Goal: Task Accomplishment & Management: Manage account settings

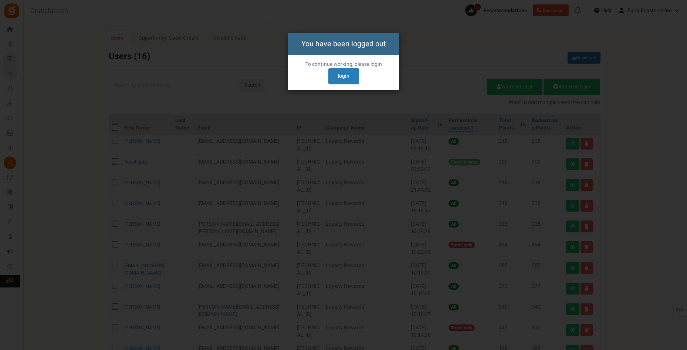
click at [349, 76] on link "login" at bounding box center [344, 76] width 31 height 16
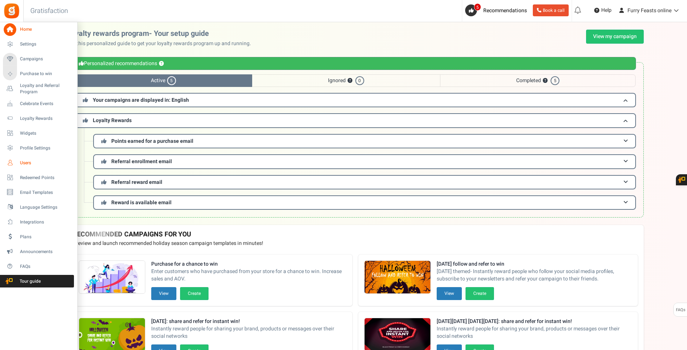
click at [27, 163] on span "Users" at bounding box center [46, 163] width 52 height 6
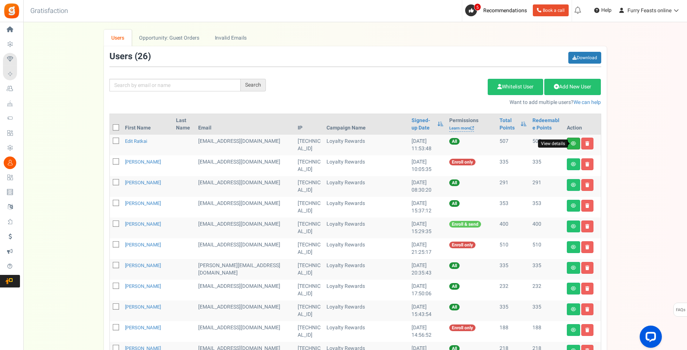
click at [573, 142] on icon at bounding box center [573, 143] width 5 height 4
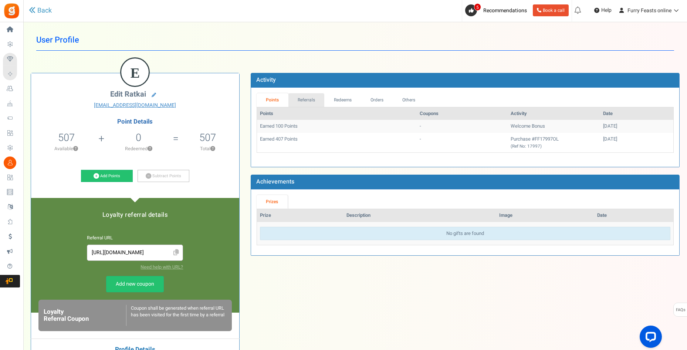
click at [309, 98] on link "Referrals" at bounding box center [307, 100] width 36 height 14
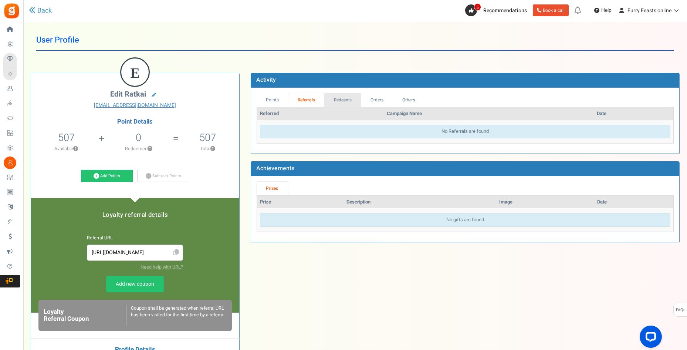
click at [334, 102] on link "Redeems" at bounding box center [342, 100] width 37 height 14
click at [269, 98] on link "Points" at bounding box center [273, 100] width 32 height 14
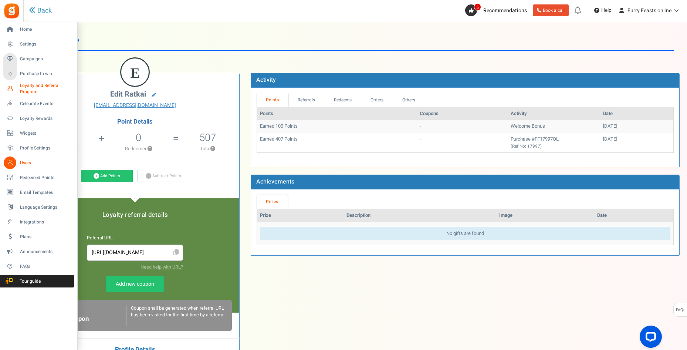
click at [30, 89] on span "Loyalty and Referral Program" at bounding box center [47, 89] width 54 height 13
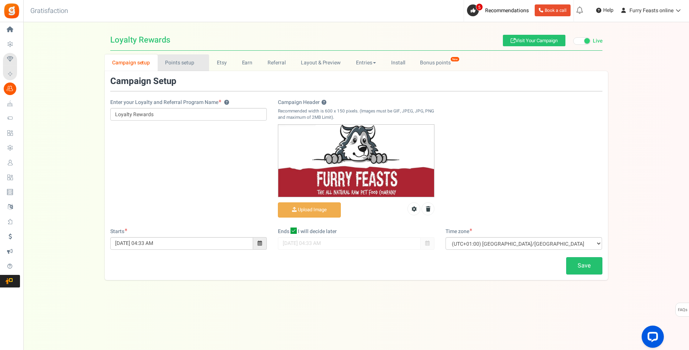
click at [187, 61] on link "Points setup New" at bounding box center [183, 62] width 51 height 17
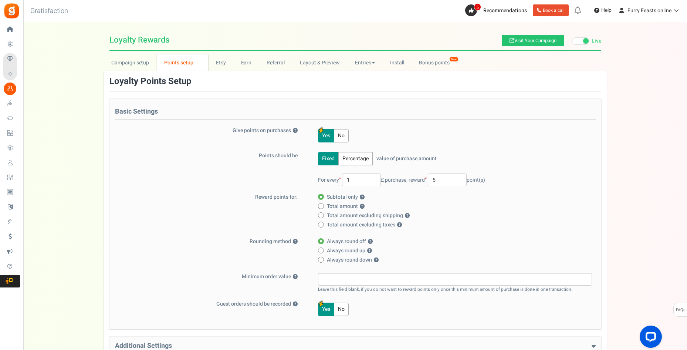
click at [322, 215] on icon at bounding box center [321, 216] width 2 height 2
click at [322, 215] on input "Total amount excluding shipping ?" at bounding box center [320, 215] width 5 height 5
radio input "true"
radio input "false"
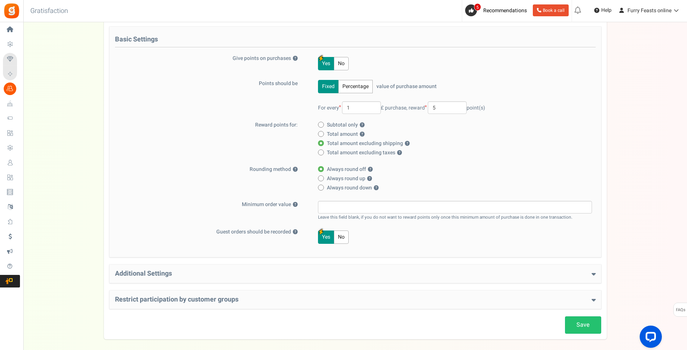
scroll to position [74, 0]
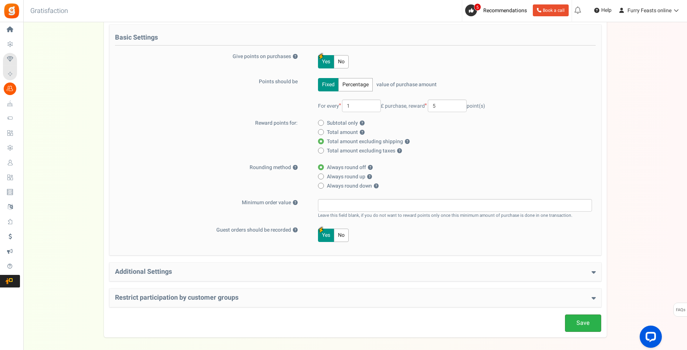
click at [591, 327] on link "Save" at bounding box center [583, 322] width 36 height 17
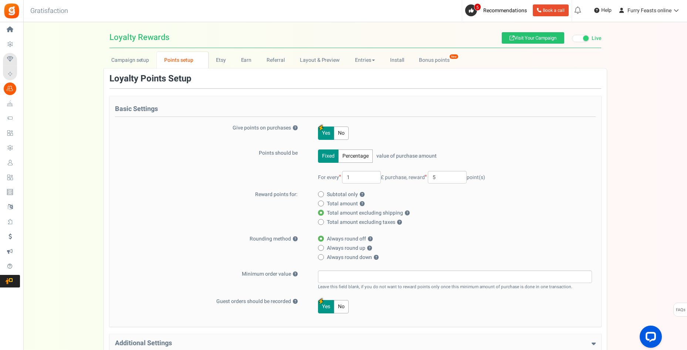
scroll to position [0, 0]
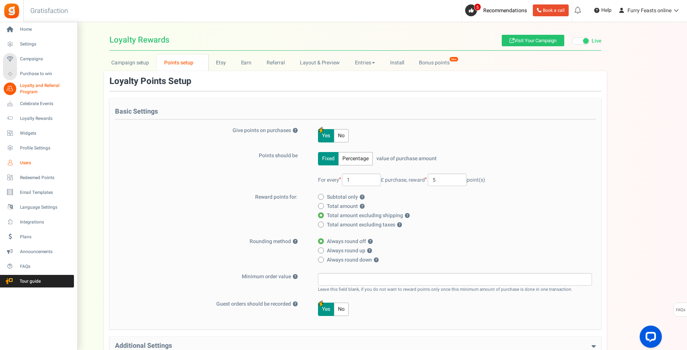
click at [25, 163] on span "Users" at bounding box center [46, 163] width 52 height 6
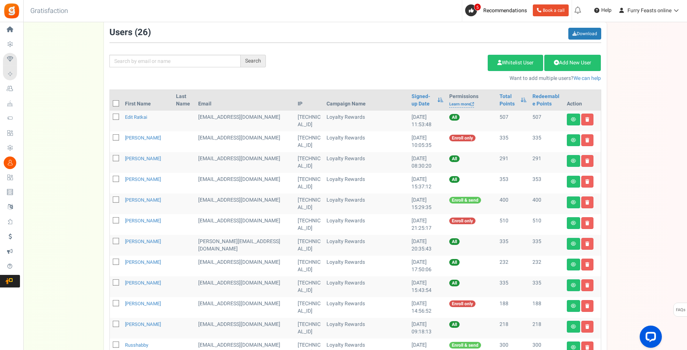
scroll to position [37, 0]
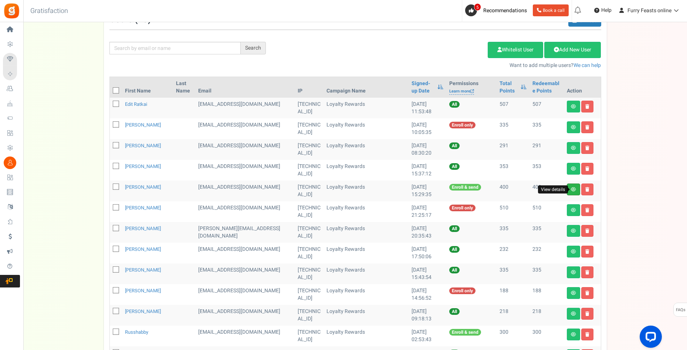
click at [573, 188] on icon at bounding box center [573, 189] width 5 height 4
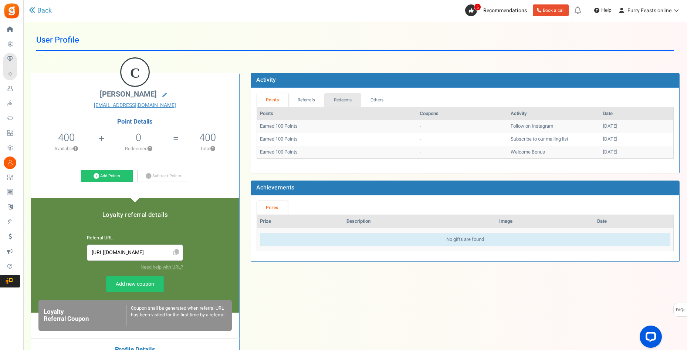
click at [350, 100] on link "Redeems" at bounding box center [342, 100] width 37 height 14
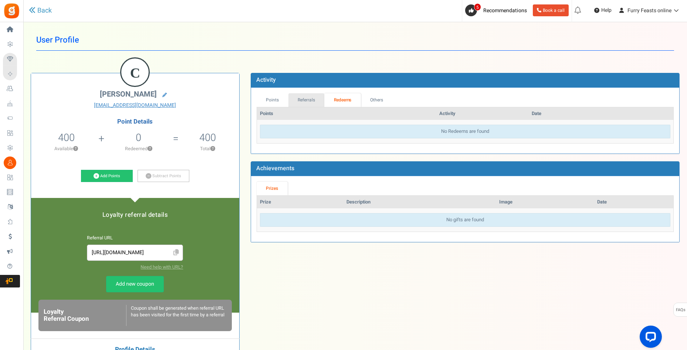
click at [306, 104] on link "Referrals" at bounding box center [307, 100] width 36 height 14
click at [379, 100] on link "Others" at bounding box center [377, 100] width 32 height 14
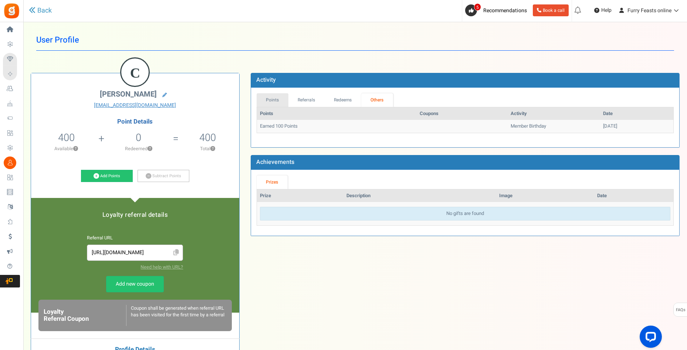
click at [275, 100] on link "Points" at bounding box center [273, 100] width 32 height 14
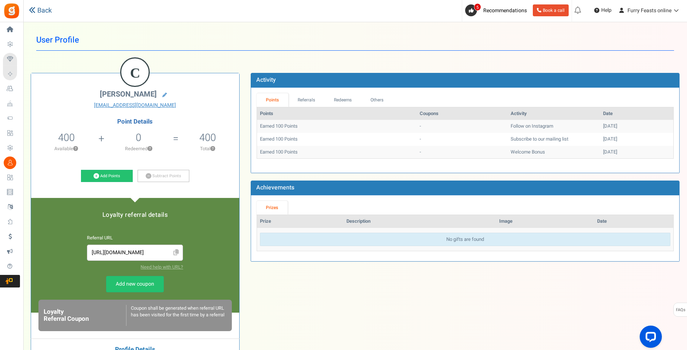
click at [45, 11] on link "Back" at bounding box center [40, 11] width 23 height 10
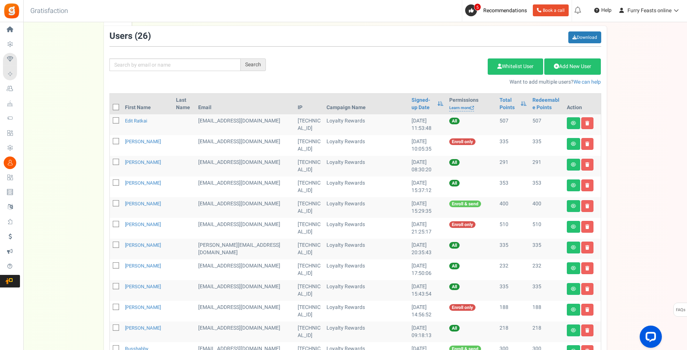
scroll to position [74, 0]
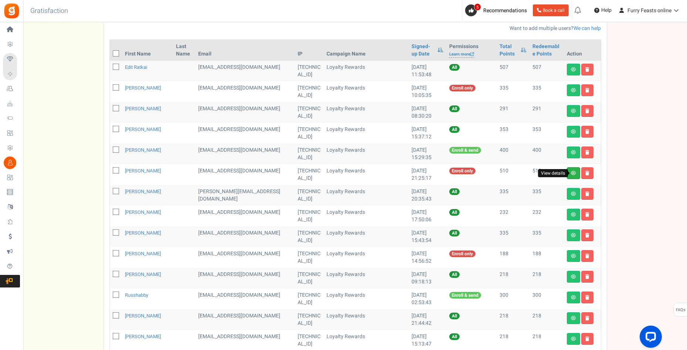
click at [571, 173] on icon at bounding box center [573, 173] width 5 height 4
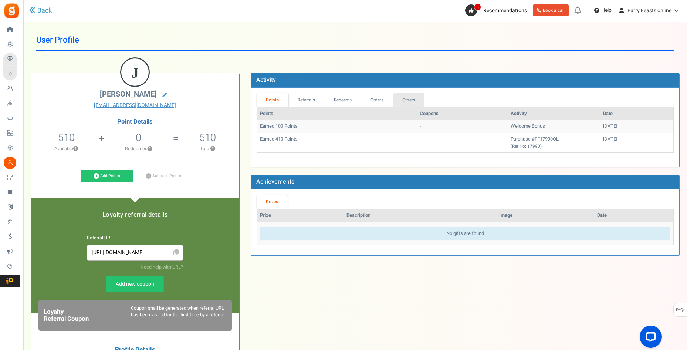
click at [416, 97] on link "Others" at bounding box center [409, 100] width 32 height 14
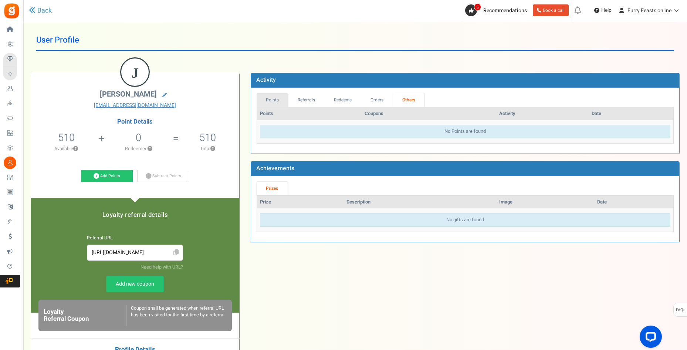
click at [280, 97] on link "Points" at bounding box center [273, 100] width 32 height 14
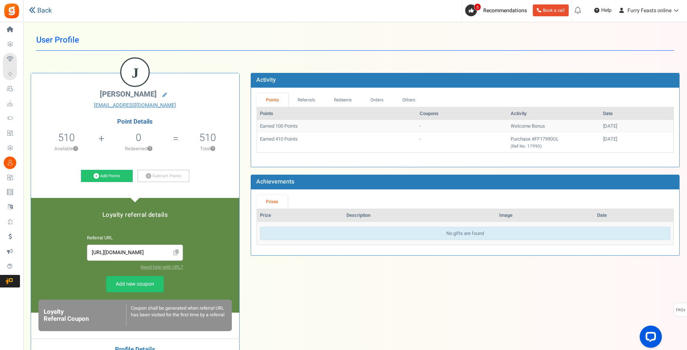
click at [43, 10] on link "Back" at bounding box center [40, 11] width 23 height 10
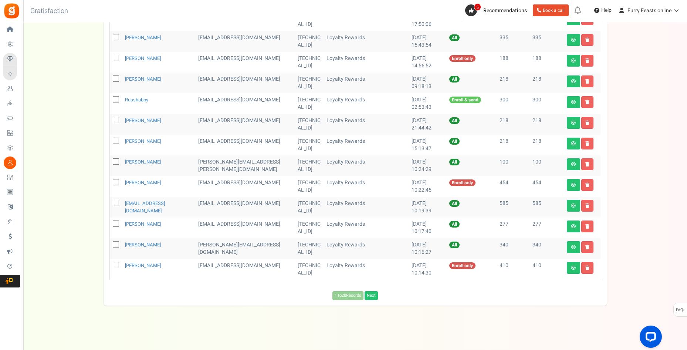
scroll to position [270, 0]
click at [573, 206] on icon at bounding box center [573, 205] width 5 height 4
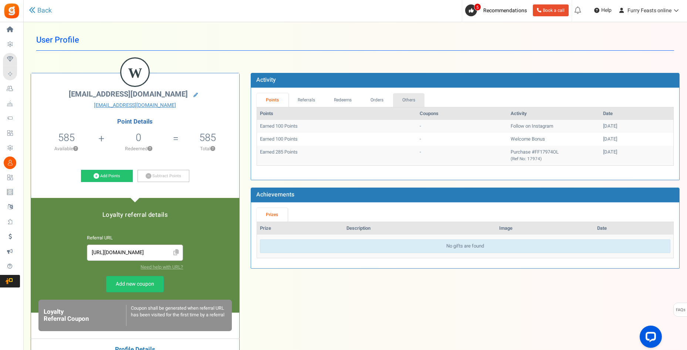
click at [415, 100] on link "Others" at bounding box center [409, 100] width 32 height 14
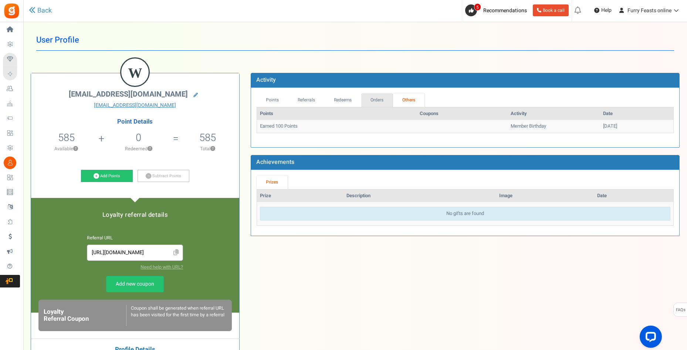
click at [383, 99] on link "Orders" at bounding box center [377, 100] width 32 height 14
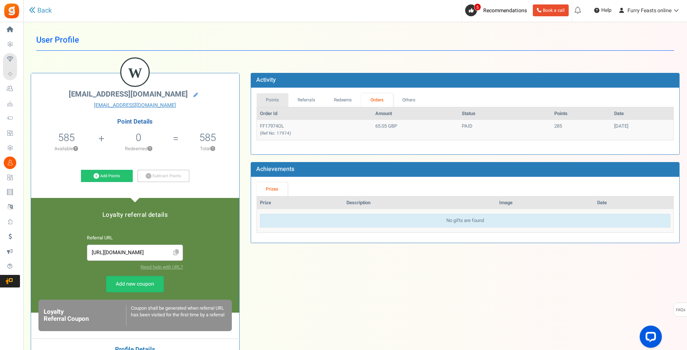
click at [271, 100] on link "Points" at bounding box center [273, 100] width 32 height 14
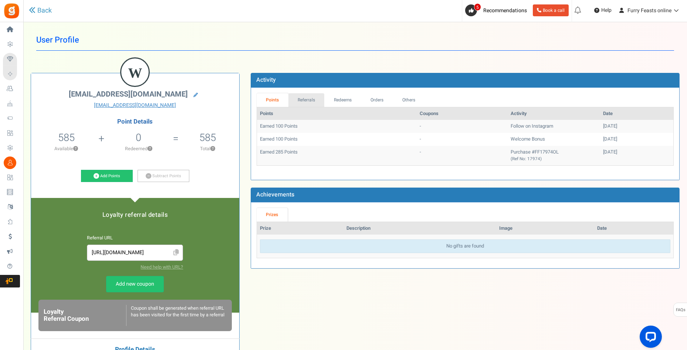
click at [311, 98] on link "Referrals" at bounding box center [307, 100] width 36 height 14
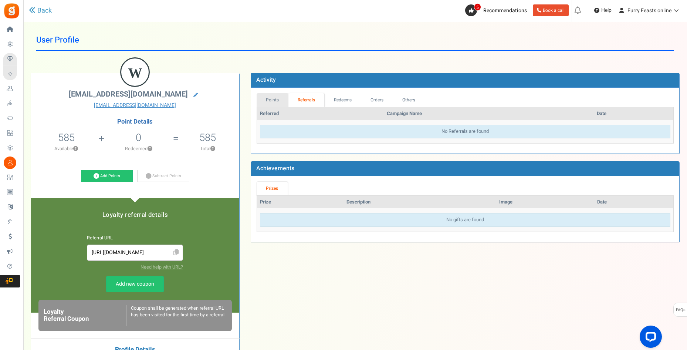
click at [278, 100] on link "Points" at bounding box center [273, 100] width 32 height 14
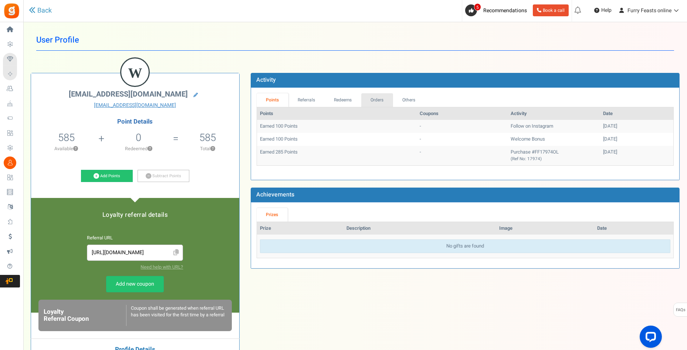
click at [380, 101] on link "Orders" at bounding box center [377, 100] width 32 height 14
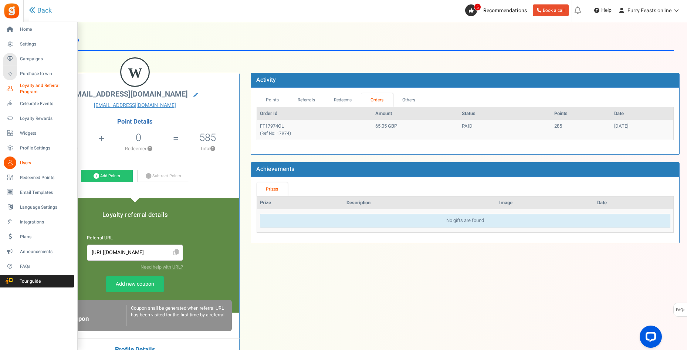
click at [35, 85] on span "Loyalty and Referral Program" at bounding box center [47, 89] width 54 height 13
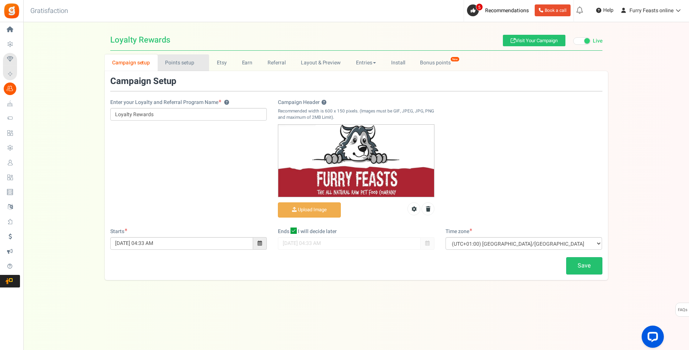
click at [189, 64] on link "Points setup New" at bounding box center [183, 62] width 51 height 17
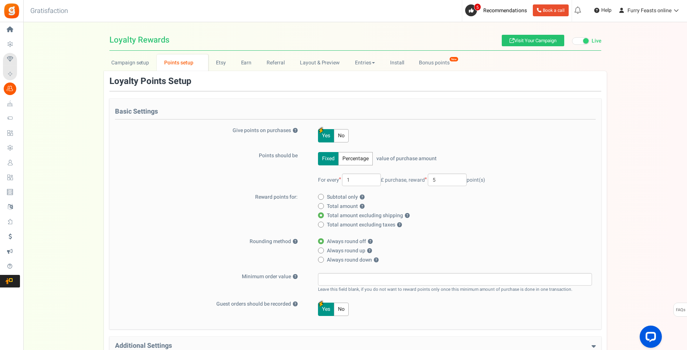
click at [321, 195] on span at bounding box center [321, 197] width 6 height 6
click at [321, 195] on input "Subtotal only ?" at bounding box center [320, 197] width 5 height 5
radio input "true"
radio input "false"
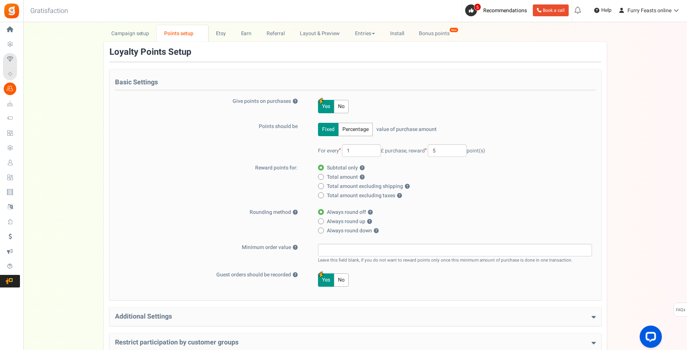
scroll to position [74, 0]
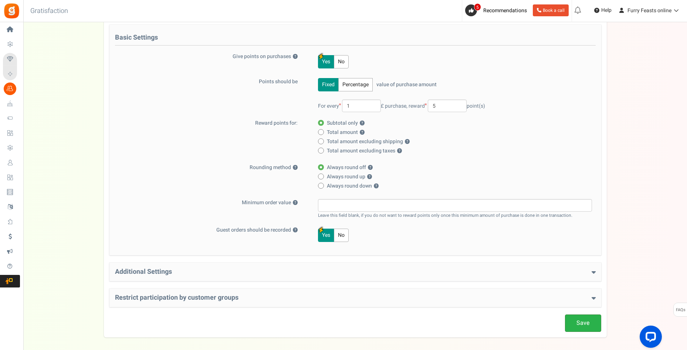
click at [583, 324] on link "Save" at bounding box center [583, 322] width 36 height 17
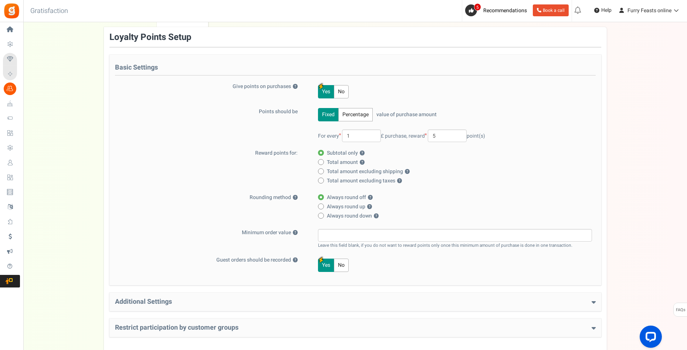
scroll to position [0, 0]
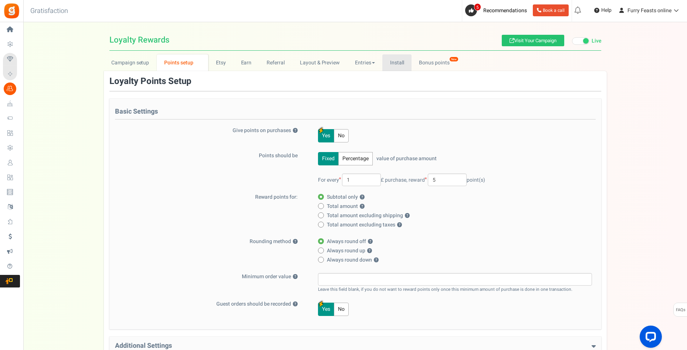
click at [390, 62] on link "Install" at bounding box center [397, 62] width 29 height 17
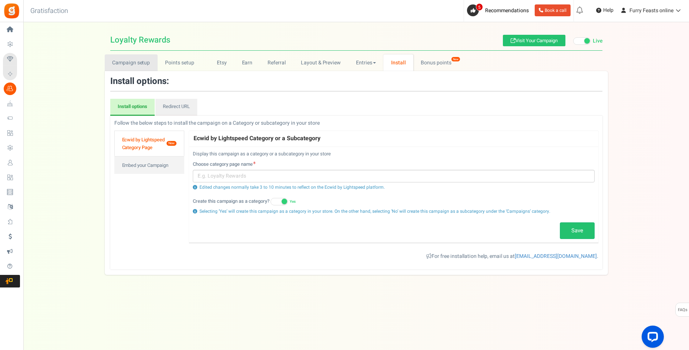
click at [130, 64] on link "Campaign setup" at bounding box center [131, 62] width 53 height 17
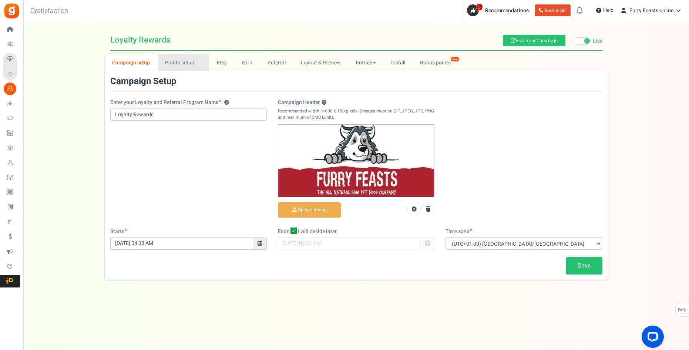
click at [184, 62] on link "Points setup New" at bounding box center [183, 62] width 51 height 17
